Goal: Transaction & Acquisition: Purchase product/service

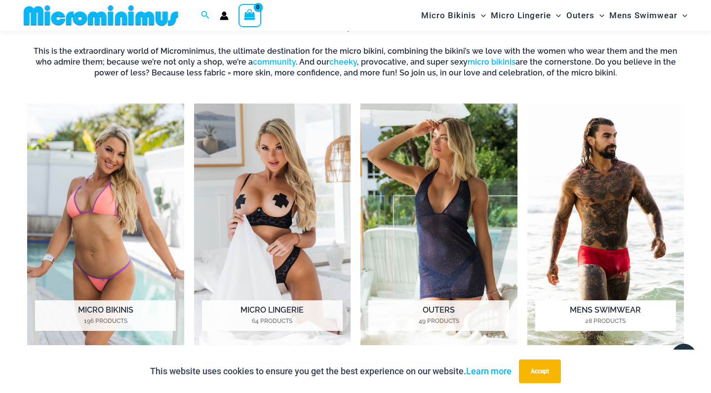
scroll to position [679, 0]
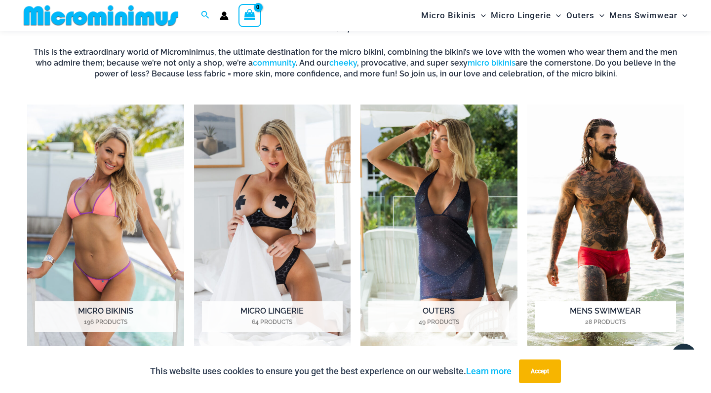
click at [632, 194] on img "Visit product category Mens Swimwear" at bounding box center [605, 226] width 157 height 242
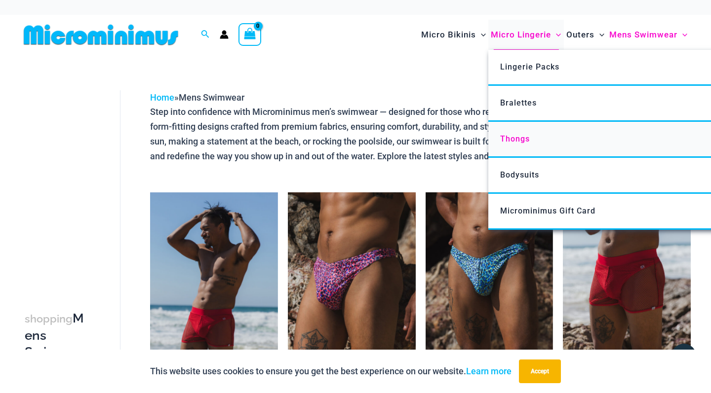
click at [522, 140] on span "Thongs" at bounding box center [515, 138] width 30 height 9
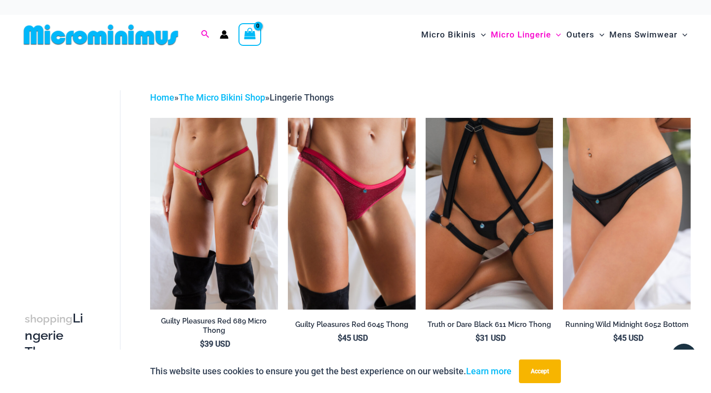
click at [203, 34] on icon "Search icon link" at bounding box center [205, 34] width 8 height 9
type input "******"
click button "Search" at bounding box center [0, 0] width 0 height 0
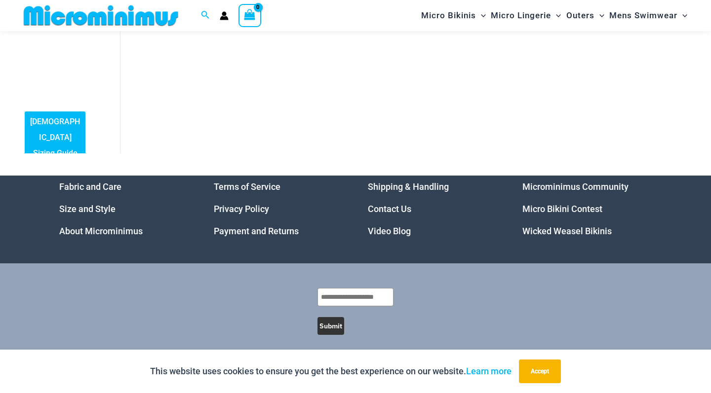
scroll to position [258, 0]
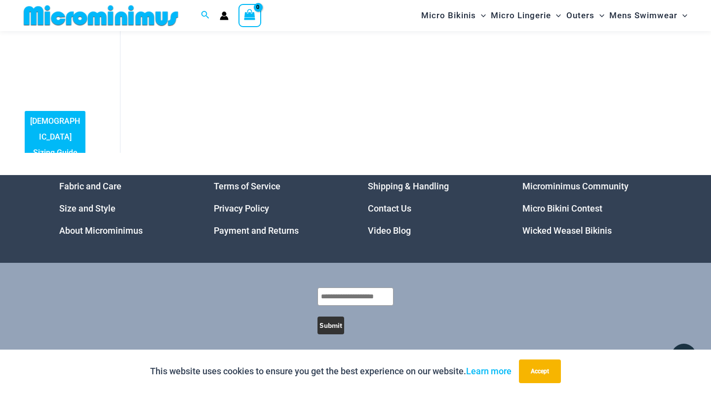
click at [588, 209] on link "Micro Bikini Contest" at bounding box center [562, 208] width 80 height 10
